Goal: Information Seeking & Learning: Learn about a topic

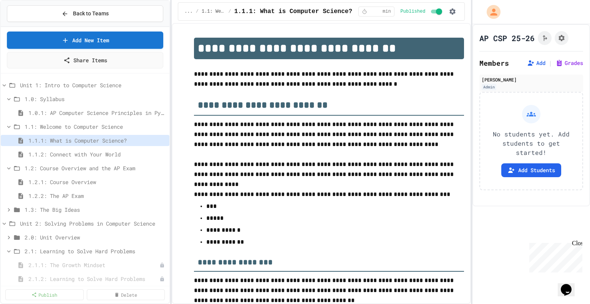
scroll to position [1114, 0]
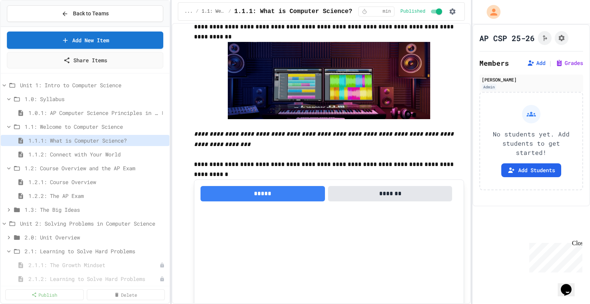
click at [63, 111] on span "1.0.1: AP Computer Science Principles in Python Course Syllabus" at bounding box center [93, 113] width 130 height 8
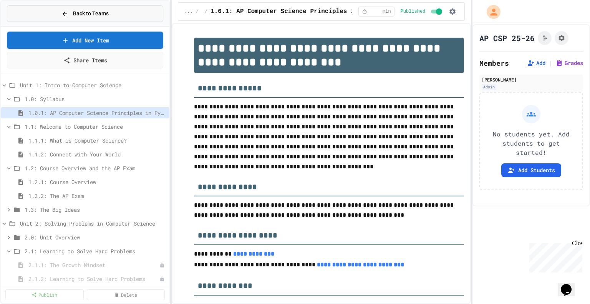
click at [83, 12] on span "Back to Teams" at bounding box center [91, 14] width 36 height 8
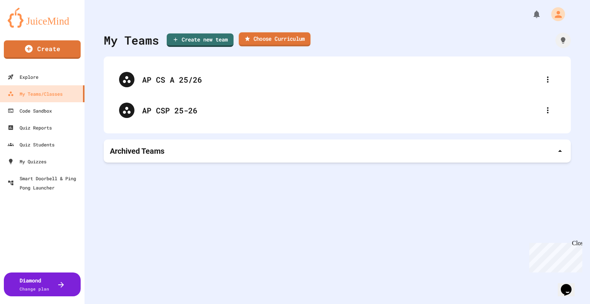
click at [277, 38] on link "Choose Curriculum" at bounding box center [275, 39] width 72 height 14
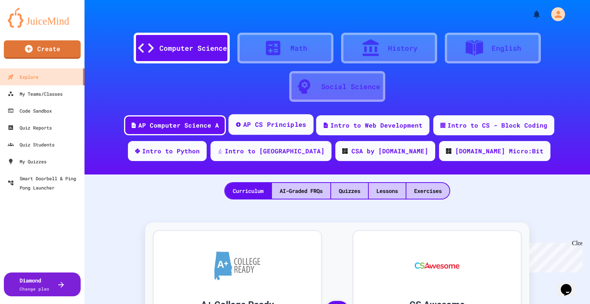
click at [281, 126] on div "AP CS Principles" at bounding box center [274, 125] width 63 height 10
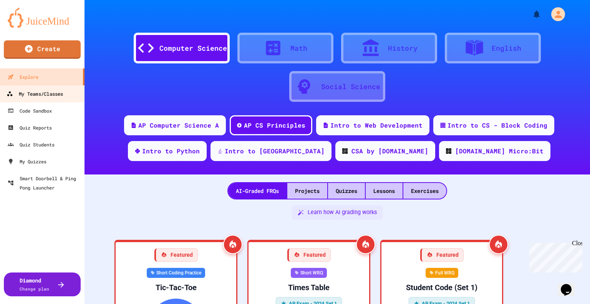
click at [34, 95] on div "My Teams/Classes" at bounding box center [35, 94] width 56 height 10
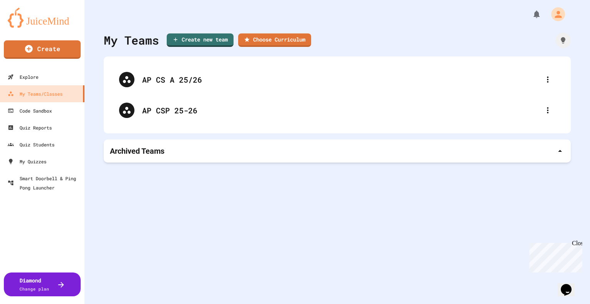
click at [543, 111] on icon at bounding box center [547, 110] width 9 height 9
click at [183, 303] on div at bounding box center [295, 305] width 590 height 0
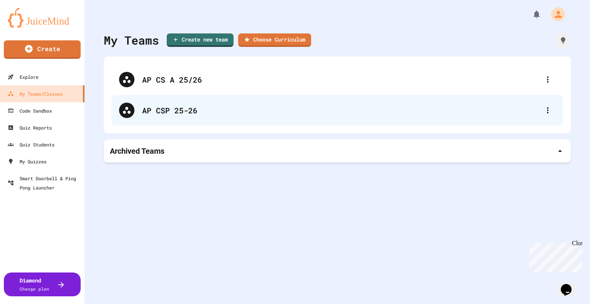
click at [162, 109] on div "AP CSP 25-26" at bounding box center [341, 110] width 398 height 12
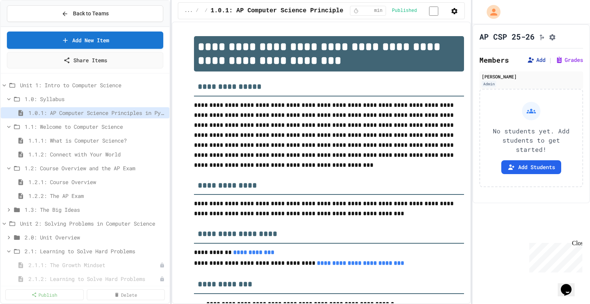
click at [529, 62] on button "Add" at bounding box center [536, 60] width 18 height 8
click at [56, 137] on span "1.1.1: What is Computer Science?" at bounding box center [93, 140] width 130 height 8
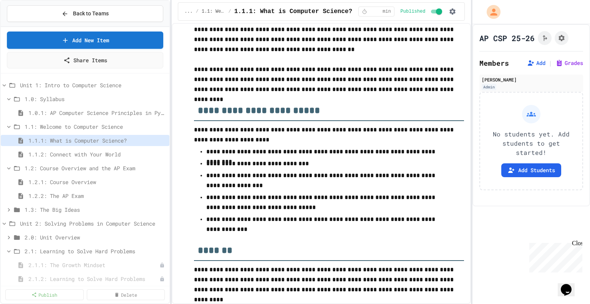
scroll to position [3283, 0]
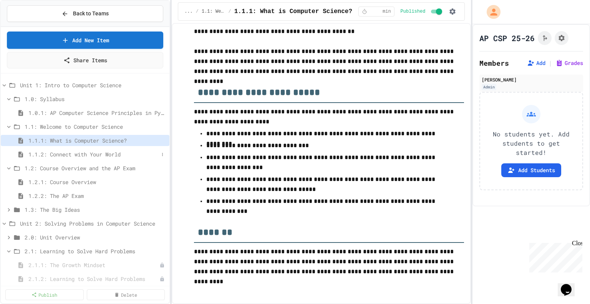
click at [66, 152] on span "1.1.2: Connect with Your World" at bounding box center [93, 154] width 130 height 8
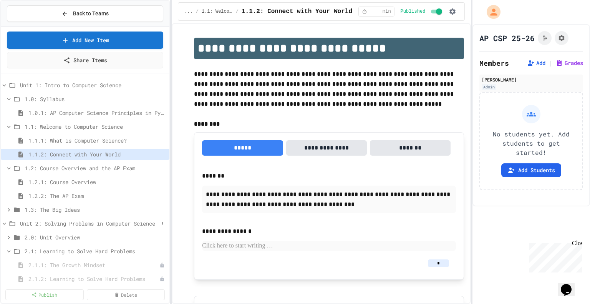
click at [2, 222] on icon at bounding box center [4, 223] width 7 height 7
click at [160, 223] on icon at bounding box center [162, 223] width 5 height 5
click at [157, 223] on div at bounding box center [295, 152] width 590 height 304
click at [82, 13] on span "Back to Teams" at bounding box center [91, 14] width 36 height 8
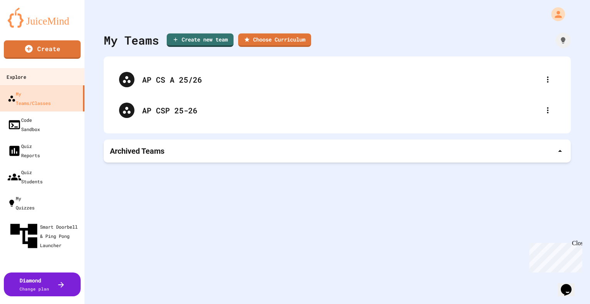
drag, startPoint x: 23, startPoint y: 78, endPoint x: 29, endPoint y: 78, distance: 6.1
click at [24, 78] on div "Explore" at bounding box center [16, 77] width 19 height 10
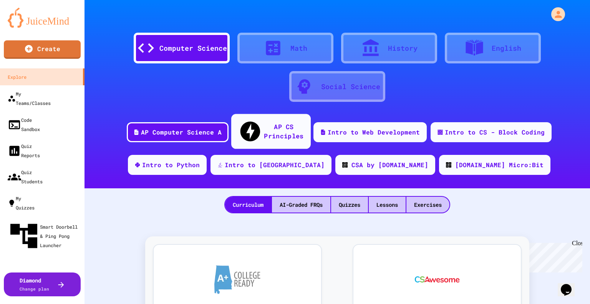
click at [280, 124] on div "AP CS Principles" at bounding box center [284, 131] width 40 height 19
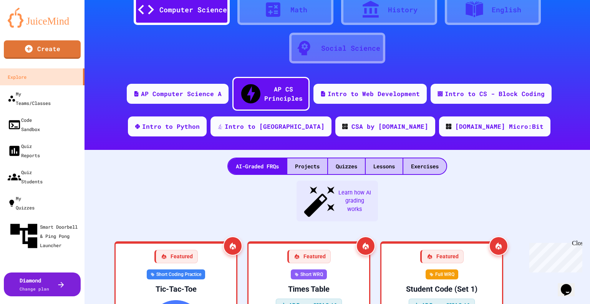
scroll to position [115, 0]
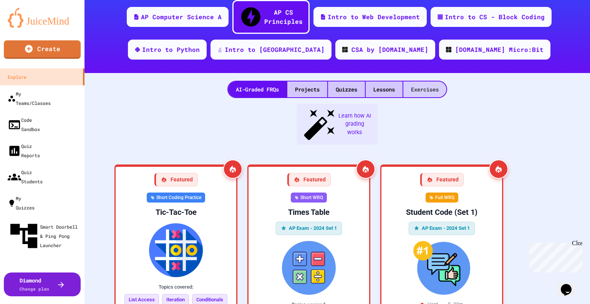
click at [423, 81] on div "Exercises" at bounding box center [424, 89] width 43 height 16
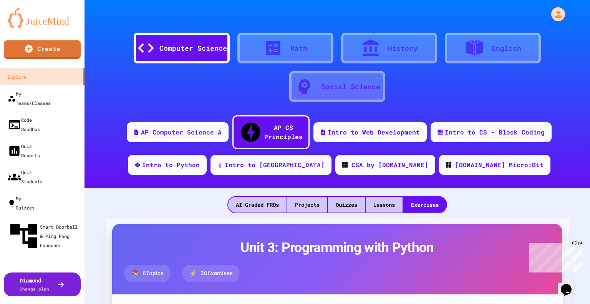
scroll to position [77, 0]
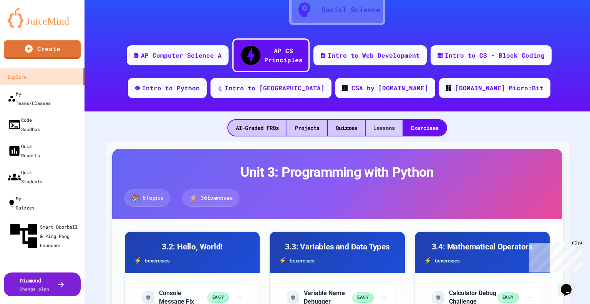
click at [384, 120] on div "Lessons" at bounding box center [384, 128] width 37 height 16
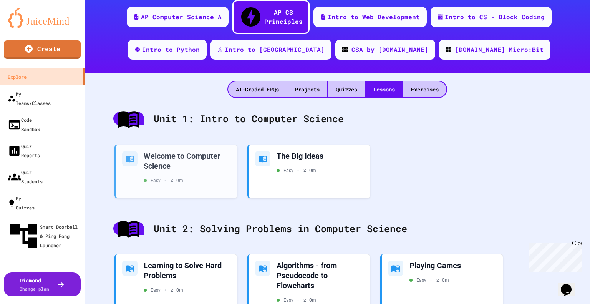
scroll to position [154, 0]
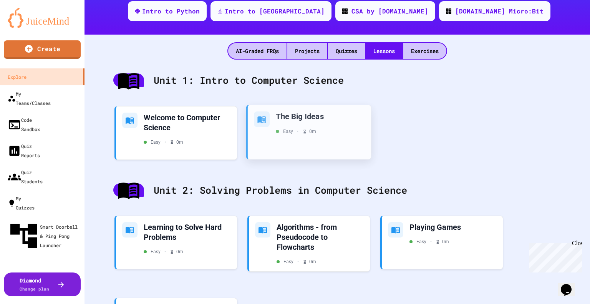
click at [302, 111] on div "The Big Ideas" at bounding box center [320, 116] width 89 height 10
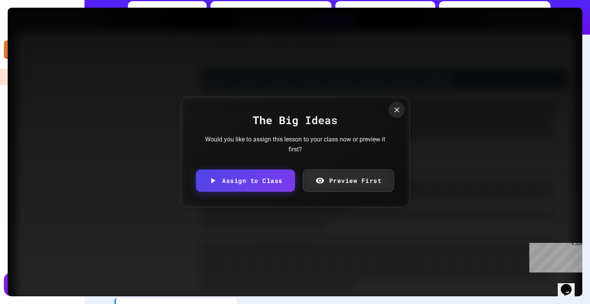
click at [395, 110] on icon at bounding box center [397, 110] width 8 height 8
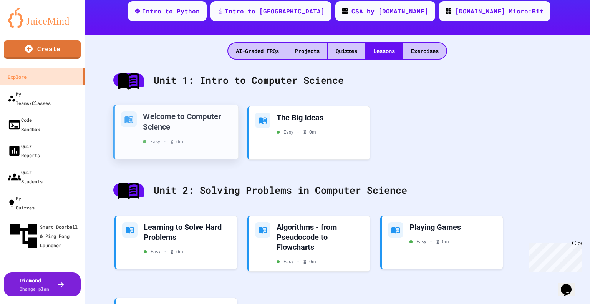
click at [175, 111] on div "Welcome to Computer Science" at bounding box center [187, 121] width 89 height 20
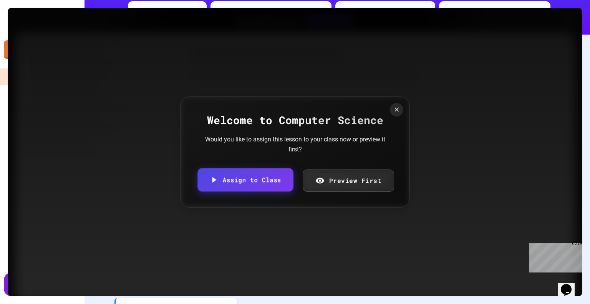
click at [240, 172] on link "Assign to Class" at bounding box center [245, 179] width 96 height 23
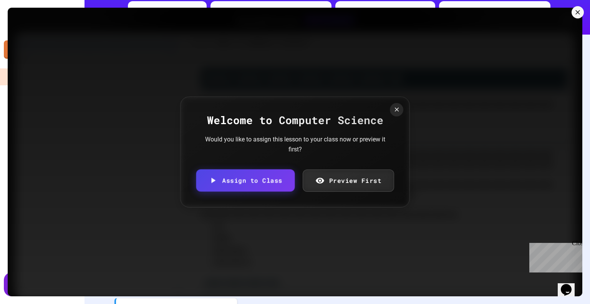
scroll to position [1214, 0]
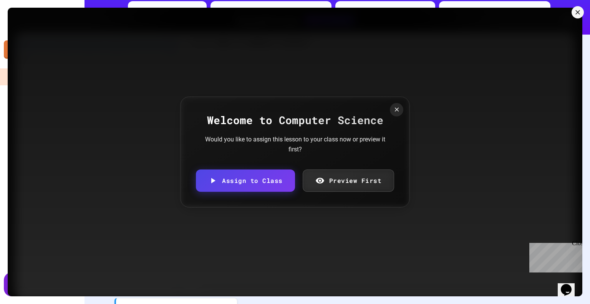
click at [338, 168] on body "We are updating our servers at 7PM EST on 3/11/2025. JuiceMind should continue …" at bounding box center [295, 152] width 590 height 304
type input "**********"
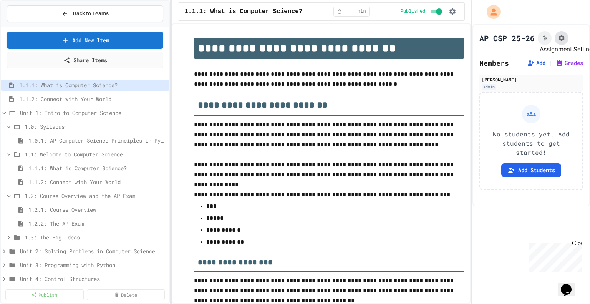
click at [561, 38] on icon "Assignment Settings" at bounding box center [562, 38] width 8 height 8
click at [532, 63] on button "Add" at bounding box center [536, 63] width 18 height 8
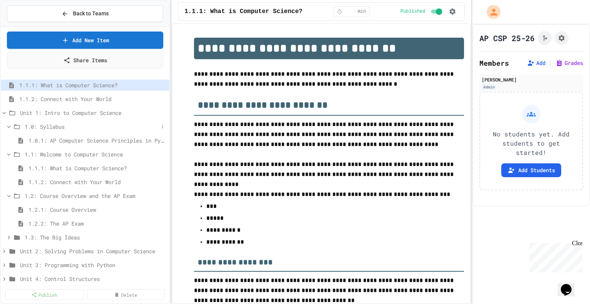
click at [8, 124] on icon at bounding box center [8, 126] width 7 height 7
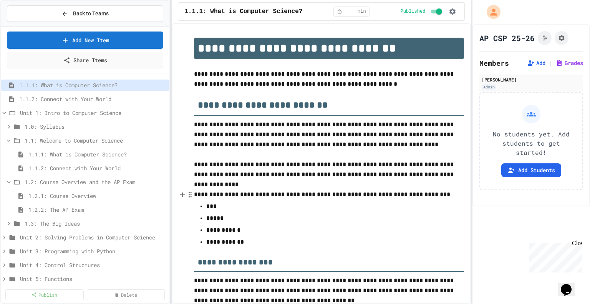
click at [8, 124] on icon at bounding box center [8, 126] width 7 height 7
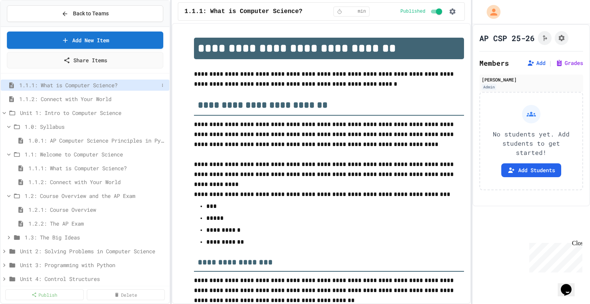
click at [71, 84] on span "1.1.1: What is Computer Science?" at bounding box center [88, 85] width 139 height 8
click at [70, 99] on span "1.1.2: Connect with Your World" at bounding box center [88, 99] width 139 height 8
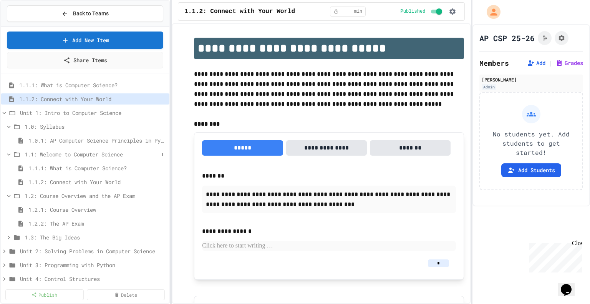
click at [63, 153] on span "1.1: Welcome to Computer Science" at bounding box center [92, 154] width 134 height 8
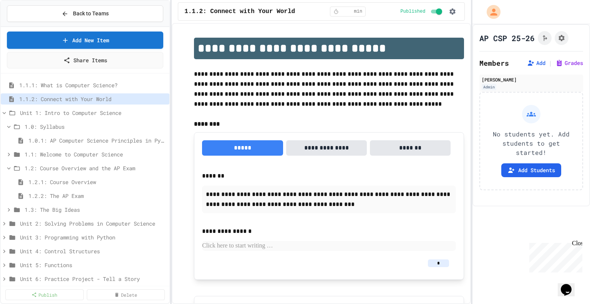
click at [63, 153] on span "1.1: Welcome to Computer Science" at bounding box center [96, 154] width 142 height 8
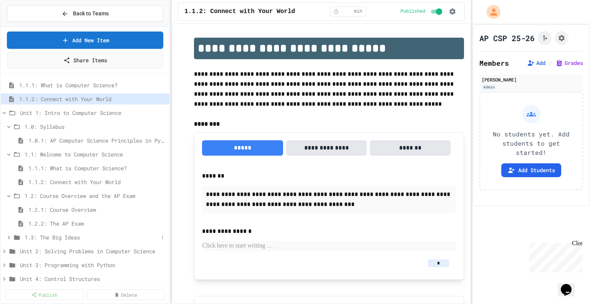
click at [8, 235] on icon at bounding box center [9, 236] width 2 height 3
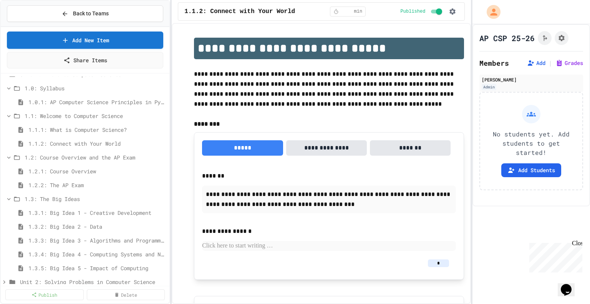
scroll to position [77, 0]
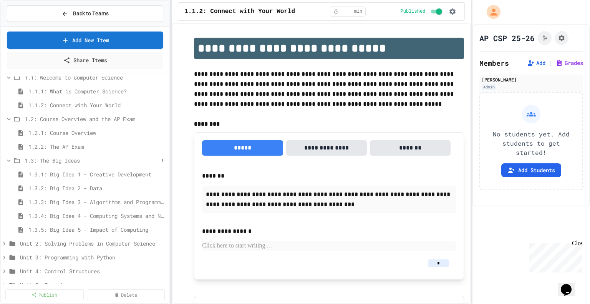
click at [8, 160] on icon at bounding box center [8, 160] width 3 height 2
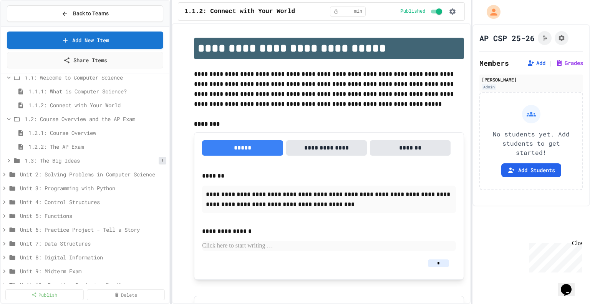
click at [160, 159] on icon at bounding box center [162, 160] width 5 height 5
click at [61, 131] on div at bounding box center [295, 152] width 590 height 304
click at [78, 132] on span "1.2.1: Course Overview" at bounding box center [93, 133] width 130 height 8
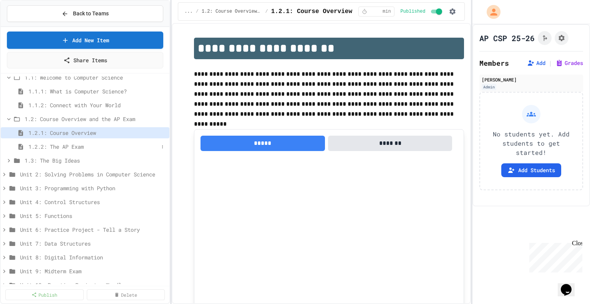
click at [65, 145] on span "1.2.2: The AP Exam" at bounding box center [93, 147] width 130 height 8
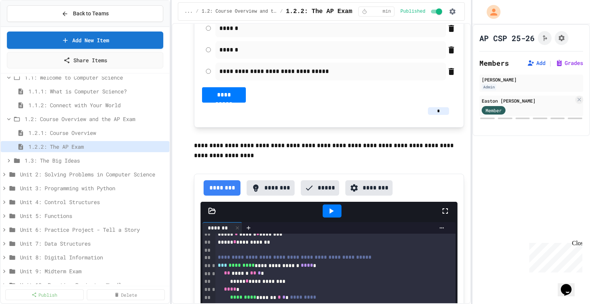
scroll to position [1767, 0]
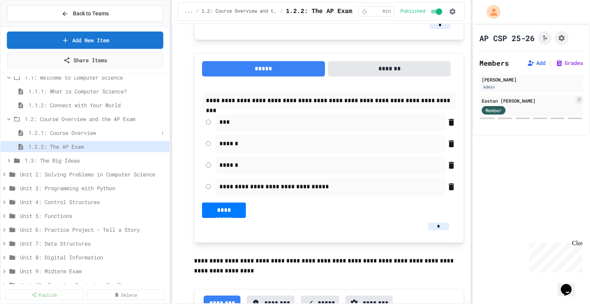
click at [66, 133] on span "1.2.1: Course Overview" at bounding box center [93, 133] width 130 height 8
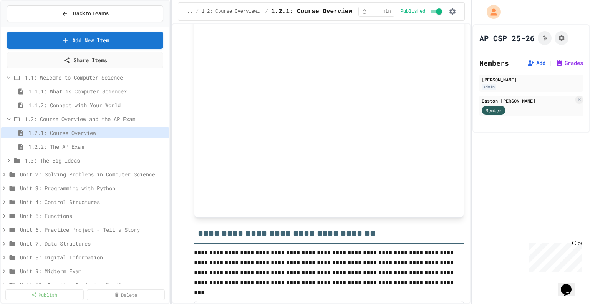
scroll to position [269, 0]
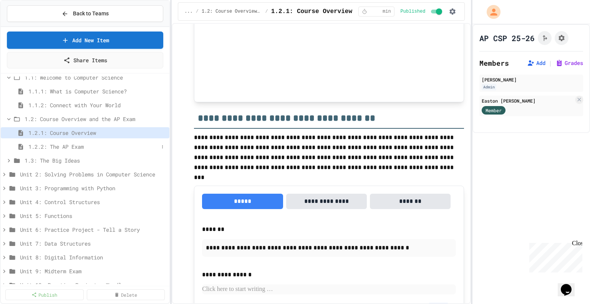
click at [64, 147] on span "1.2.2: The AP Exam" at bounding box center [93, 147] width 130 height 8
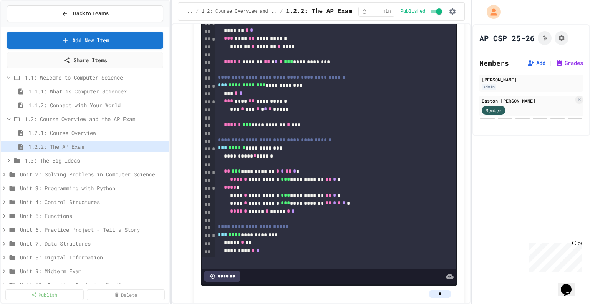
scroll to position [1575, 0]
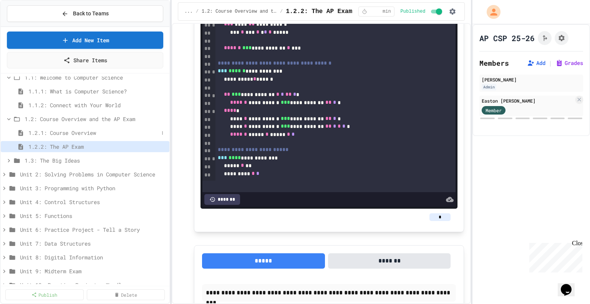
click at [81, 133] on span "1.2.1: Course Overview" at bounding box center [93, 133] width 130 height 8
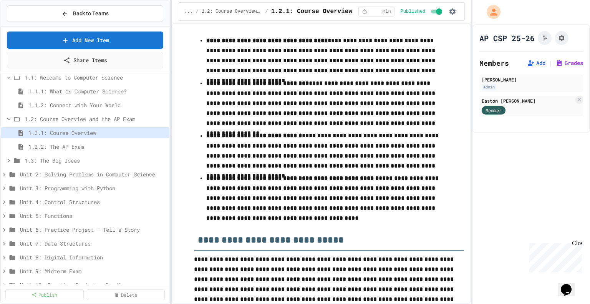
scroll to position [1461, 0]
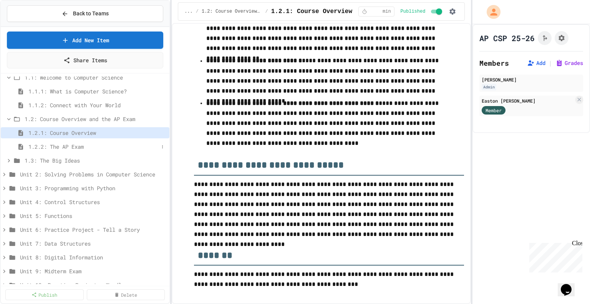
click at [68, 144] on span "1.2.2: The AP Exam" at bounding box center [93, 147] width 130 height 8
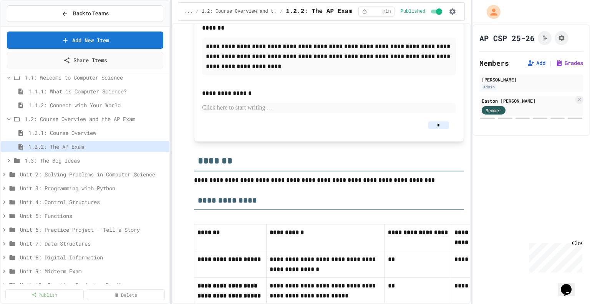
scroll to position [3291, 0]
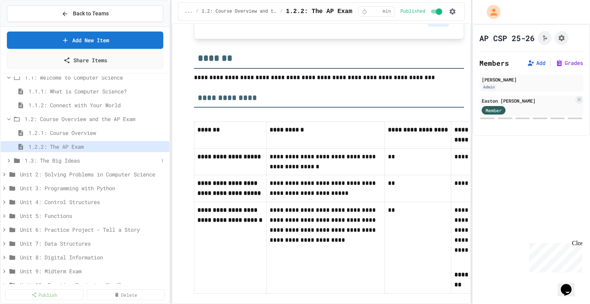
click at [54, 159] on span "1.3: The Big Ideas" at bounding box center [92, 160] width 134 height 8
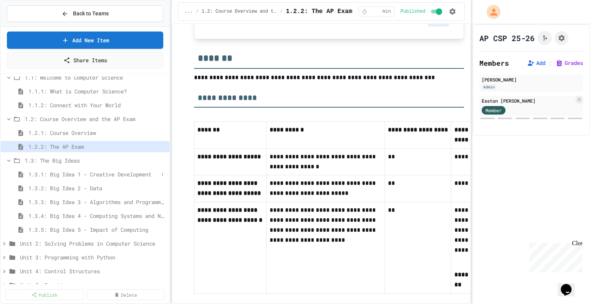
click at [100, 172] on span "1.3.1: Big Idea 1 - Creative Development" at bounding box center [93, 174] width 130 height 8
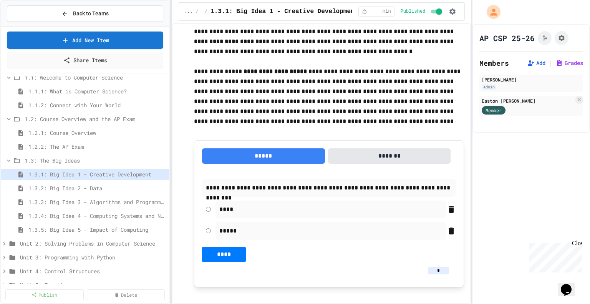
scroll to position [269, 0]
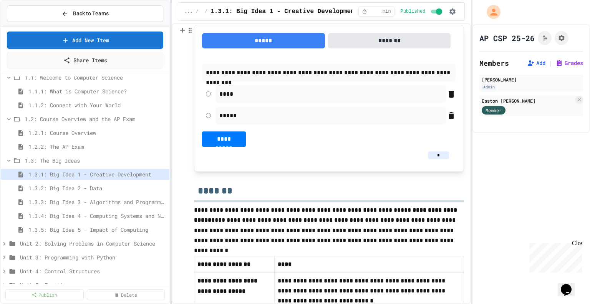
click at [264, 41] on button "*****" at bounding box center [263, 40] width 123 height 15
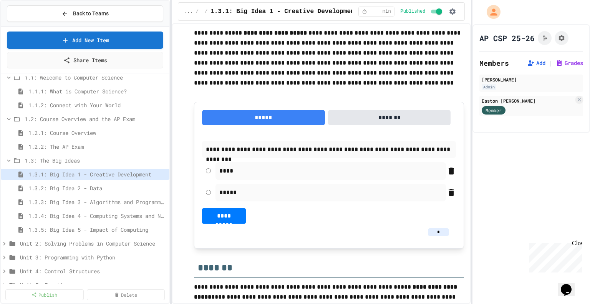
click at [269, 118] on button "*****" at bounding box center [263, 117] width 123 height 15
click at [383, 118] on button "*******" at bounding box center [389, 117] width 123 height 15
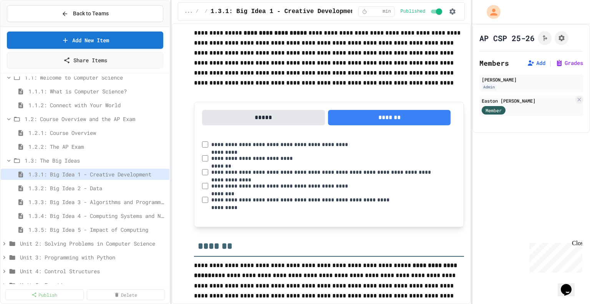
click at [262, 117] on button "*****" at bounding box center [263, 117] width 123 height 15
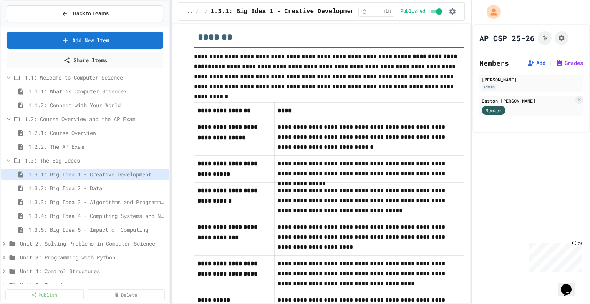
scroll to position [489, 0]
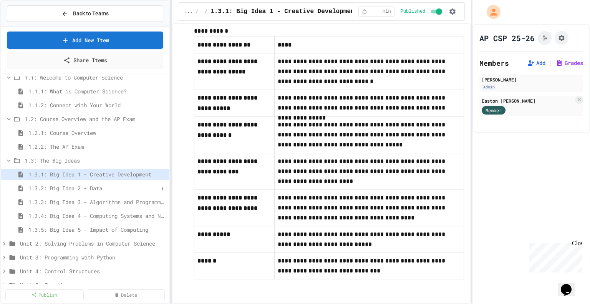
click at [90, 185] on span "1.3.2: Big Idea 2 - Data" at bounding box center [93, 188] width 130 height 8
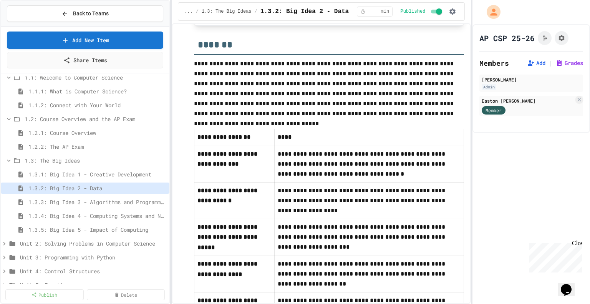
scroll to position [461, 0]
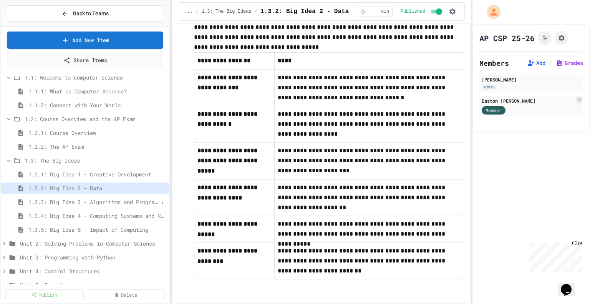
click at [116, 201] on span "1.3.3: Big Idea 3 - Algorithms and Programming" at bounding box center [93, 202] width 130 height 8
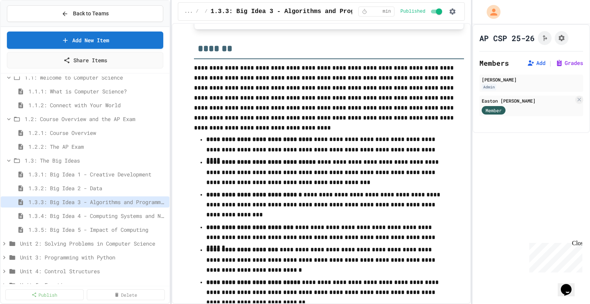
scroll to position [572, 0]
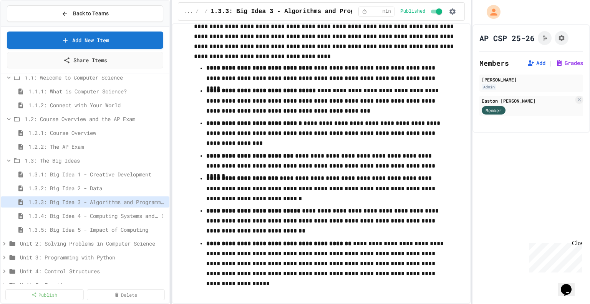
click at [110, 215] on span "1.3.4: Big Idea 4 - Computing Systems and Networks" at bounding box center [93, 216] width 130 height 8
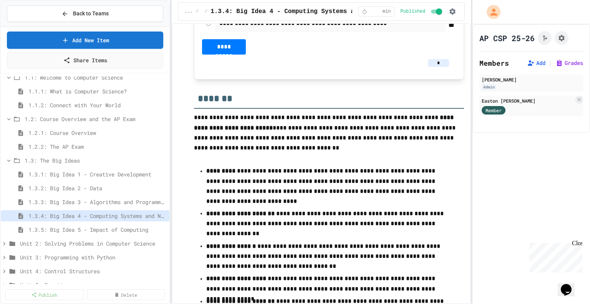
scroll to position [447, 0]
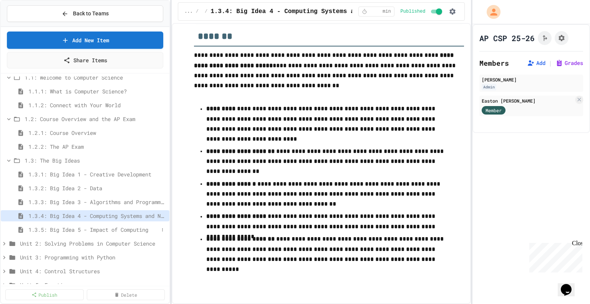
click at [135, 232] on span "1.3.5: Big Idea 5 - Impact of Computing" at bounding box center [93, 230] width 130 height 8
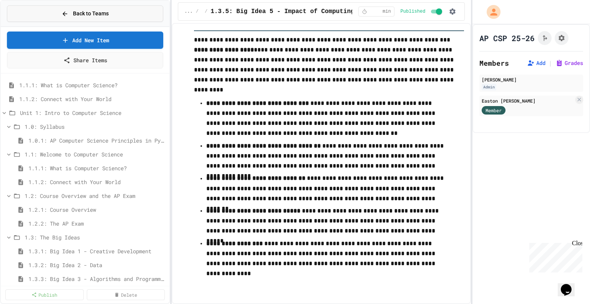
click at [75, 13] on span "Back to Teams" at bounding box center [91, 14] width 36 height 8
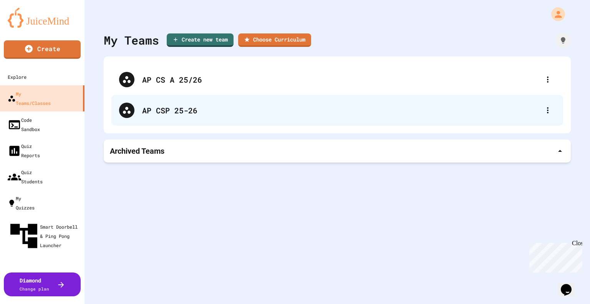
click at [209, 113] on div "AP CSP 25-26" at bounding box center [341, 110] width 398 height 12
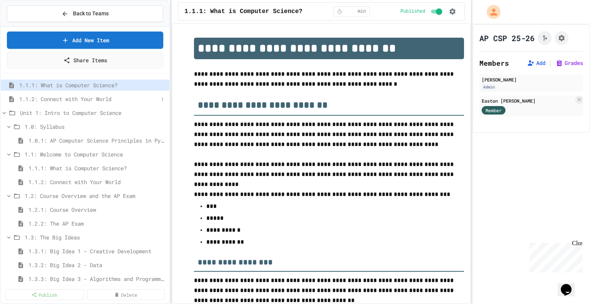
scroll to position [1261, 0]
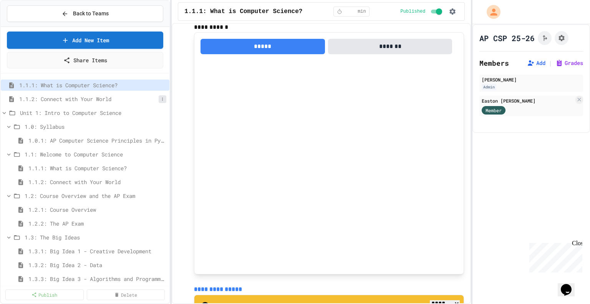
click at [160, 100] on icon at bounding box center [162, 99] width 5 height 5
click at [178, 93] on div at bounding box center [295, 152] width 590 height 304
click at [160, 127] on icon at bounding box center [162, 126] width 5 height 5
click at [180, 121] on div at bounding box center [295, 152] width 590 height 304
click at [160, 124] on icon at bounding box center [162, 126] width 5 height 5
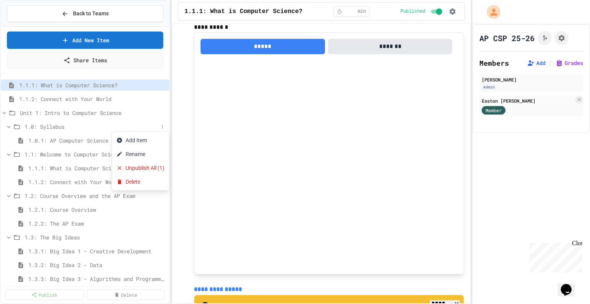
click at [175, 123] on div at bounding box center [295, 152] width 590 height 304
click at [160, 112] on icon at bounding box center [162, 113] width 5 height 5
click at [180, 111] on div at bounding box center [295, 152] width 590 height 304
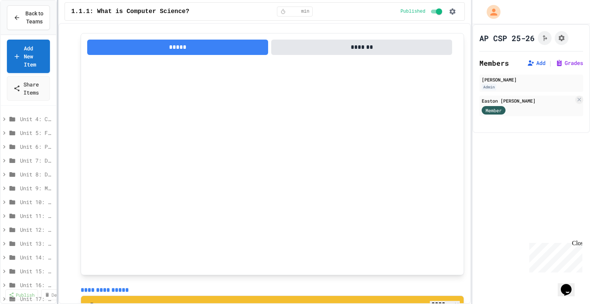
scroll to position [1270, 0]
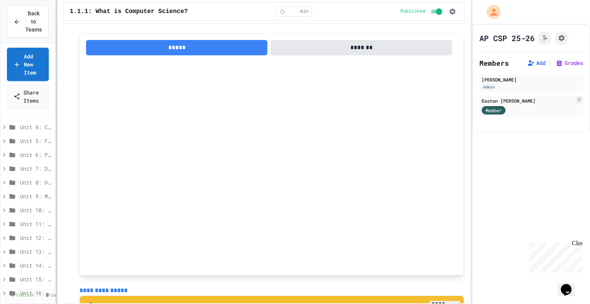
click at [56, 136] on div at bounding box center [57, 152] width 2 height 304
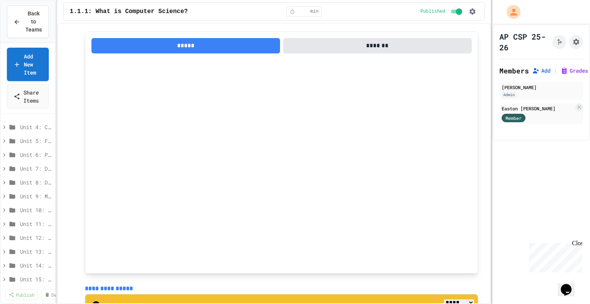
scroll to position [1278, 0]
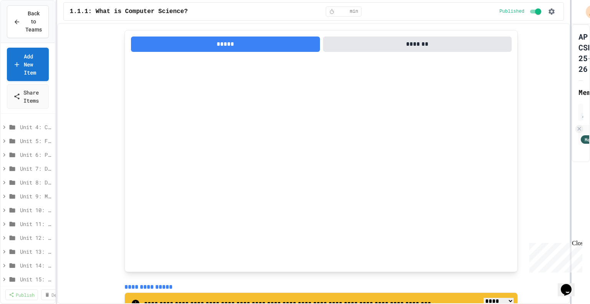
click at [570, 137] on div at bounding box center [571, 152] width 2 height 304
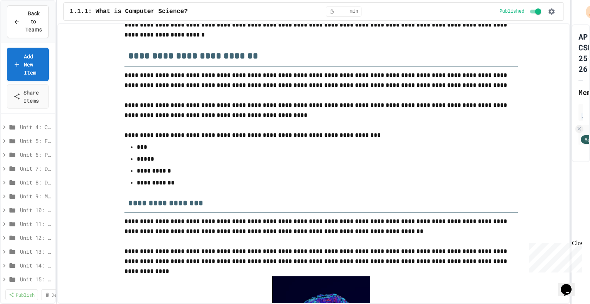
scroll to position [0, 0]
